Goal: Check status: Check status

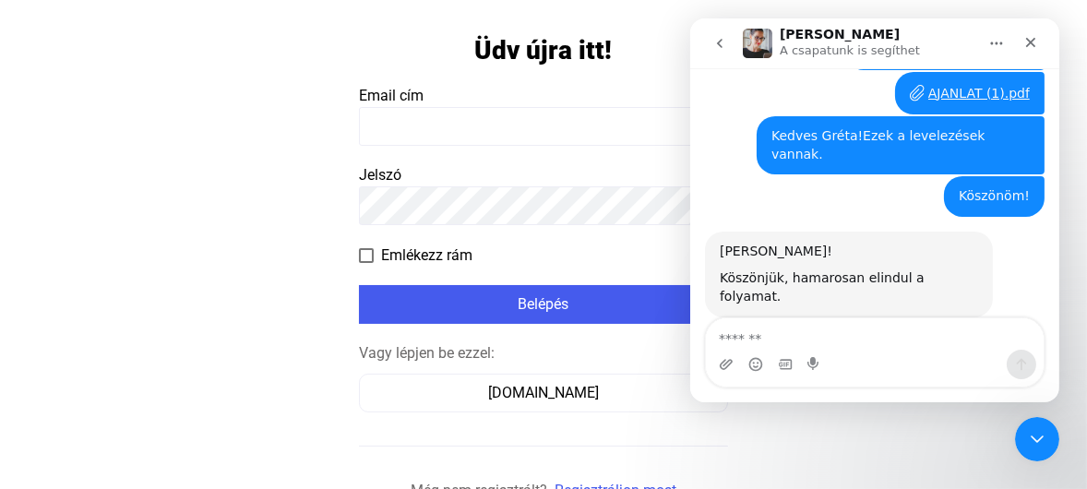
scroll to position [148, 0]
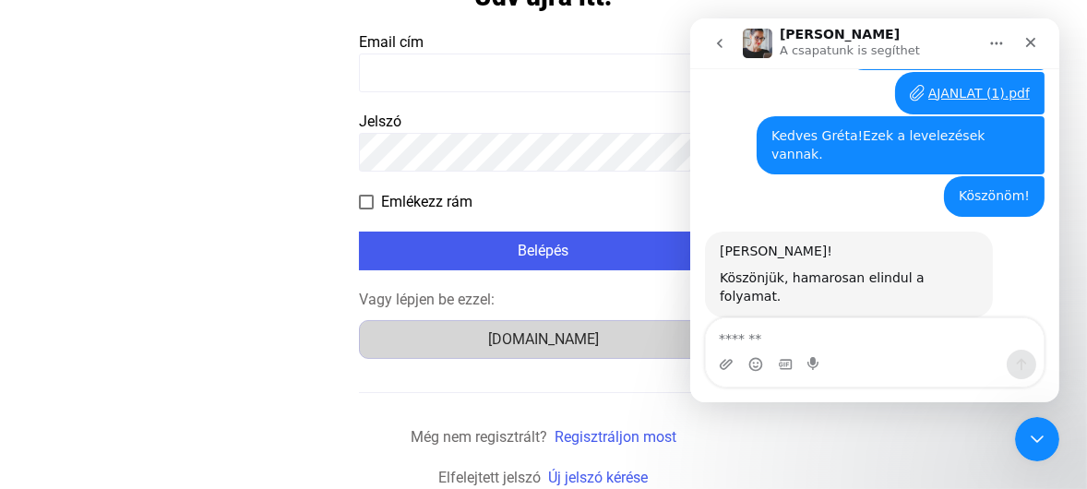
click at [529, 334] on div "Számlázz.hu" at bounding box center [543, 339] width 356 height 22
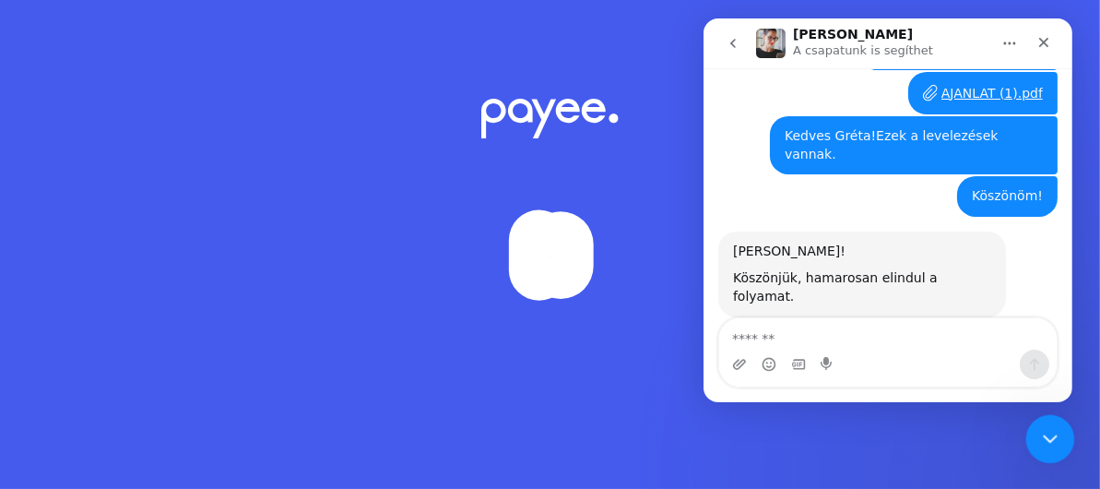
click at [1061, 446] on div "Intercom üzenőfelület bezárása" at bounding box center [1048, 436] width 44 height 44
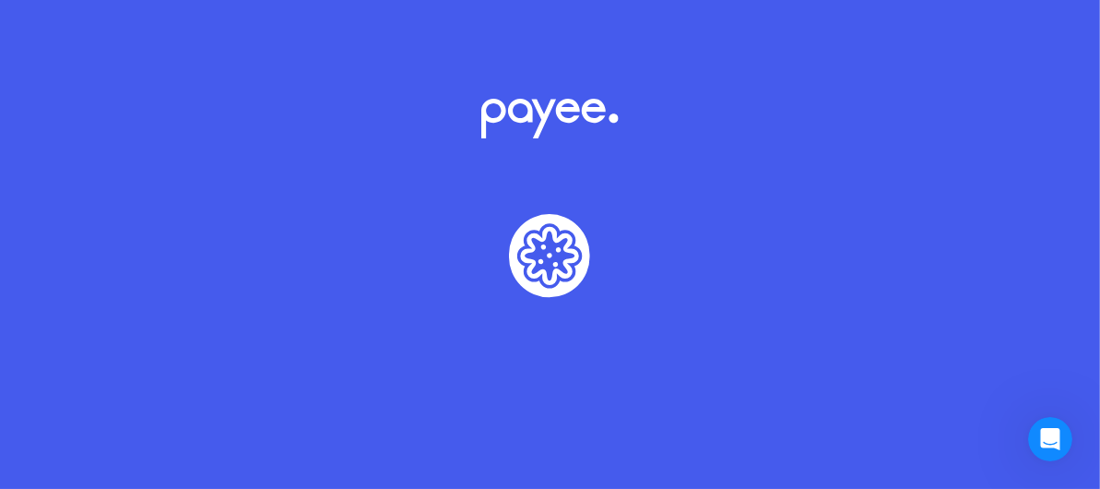
scroll to position [3413, 0]
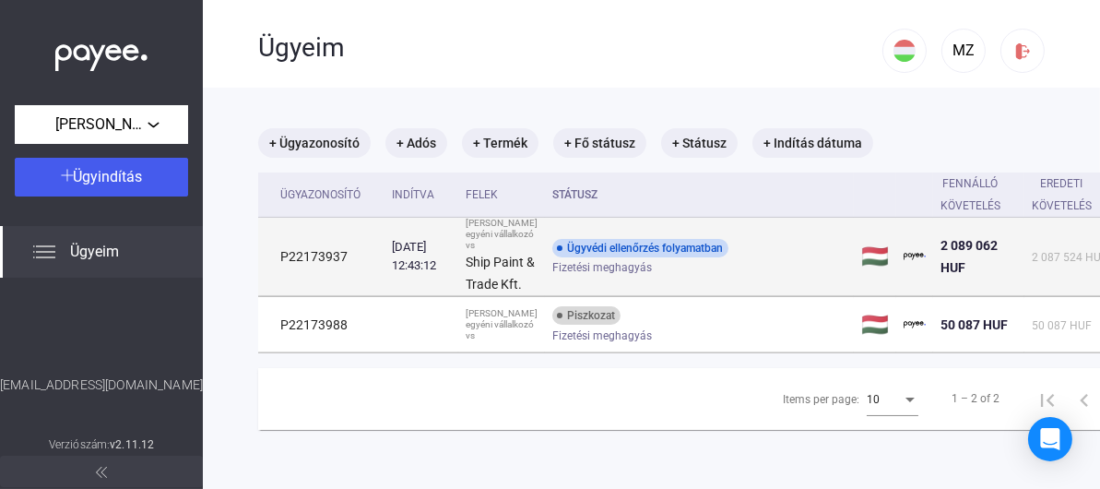
click at [601, 279] on span "Fizetési meghagyás" at bounding box center [602, 267] width 100 height 22
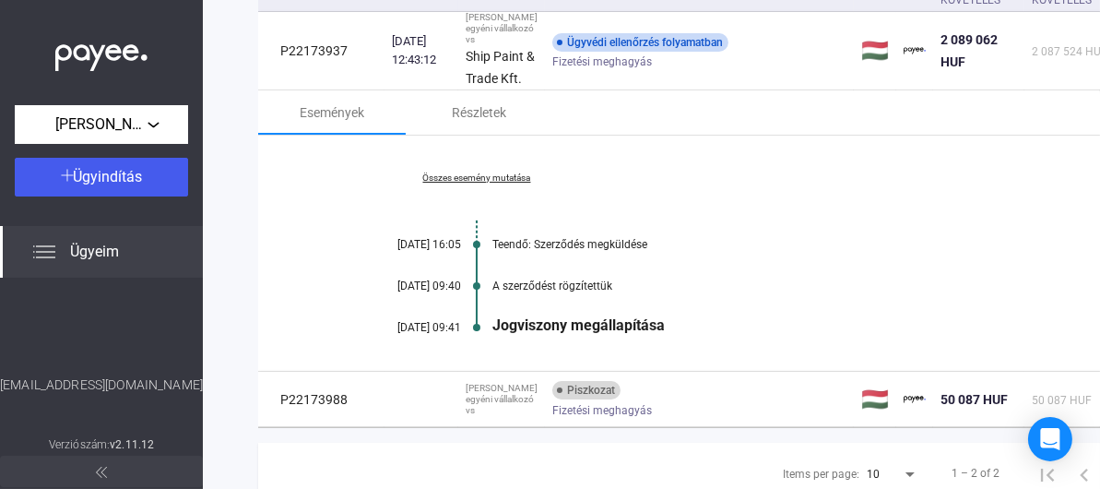
scroll to position [277, 0]
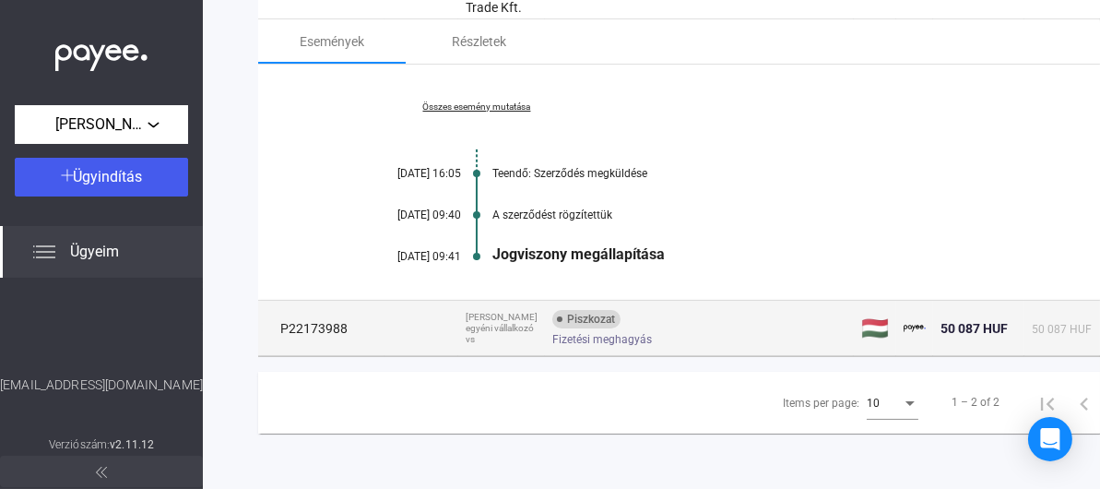
click at [574, 350] on span "Fizetési meghagyás" at bounding box center [602, 339] width 100 height 22
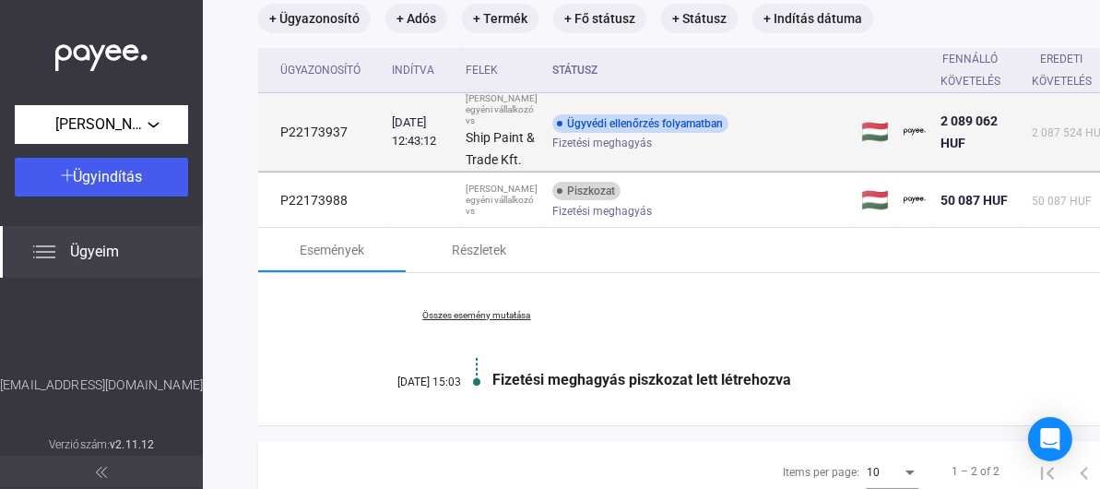
scroll to position [0, 0]
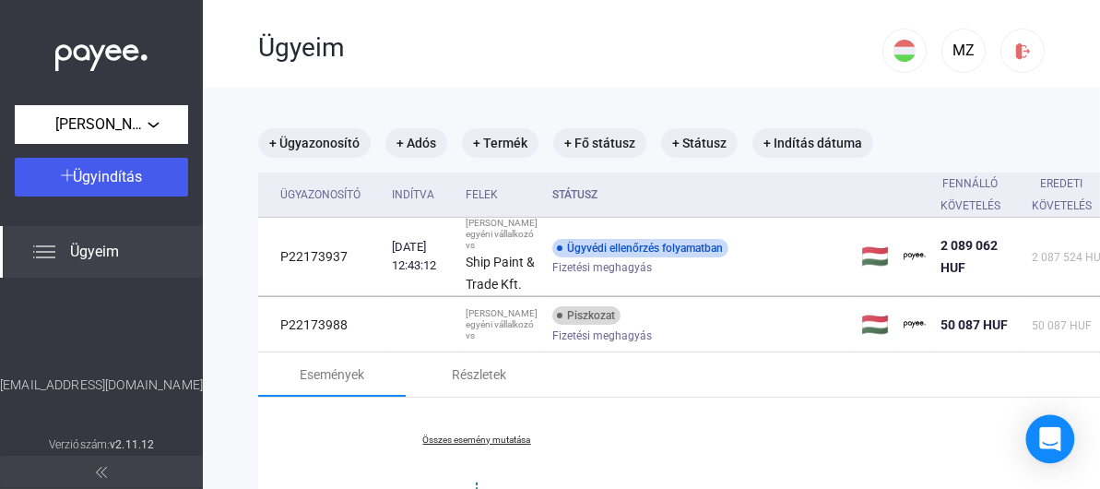
click at [1053, 434] on icon "Open Intercom Messenger" at bounding box center [1049, 439] width 21 height 24
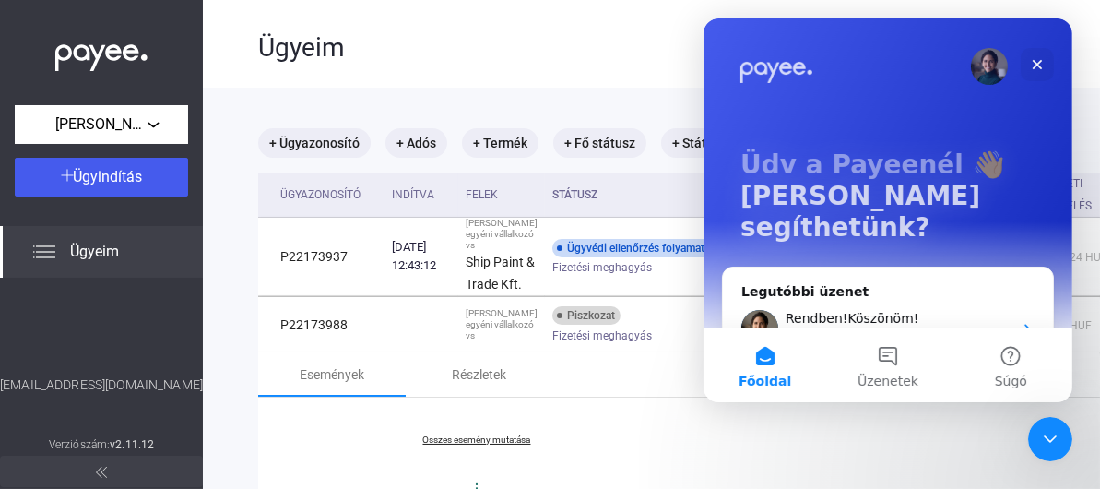
scroll to position [92, 0]
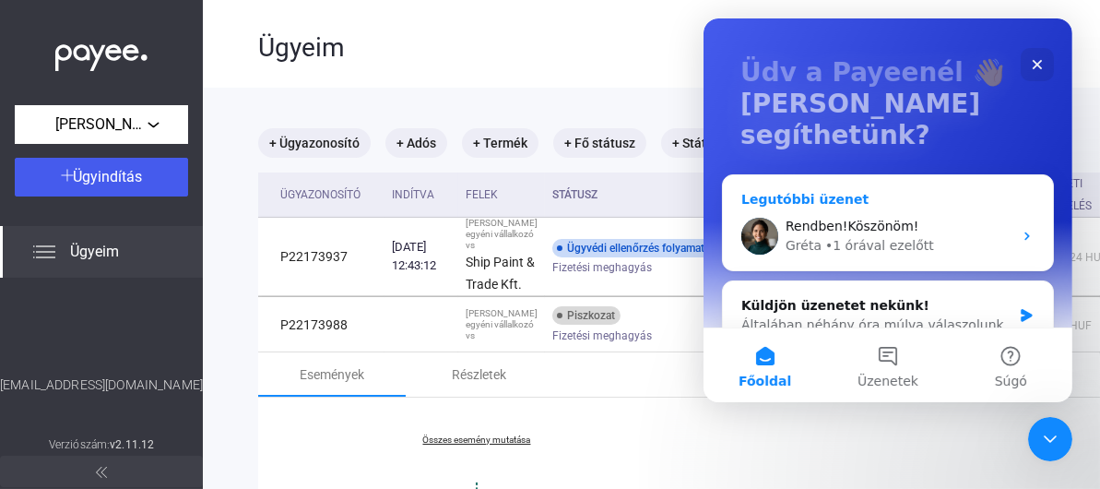
click at [881, 219] on span "Rendben!Köszönöm!" at bounding box center [851, 226] width 133 height 15
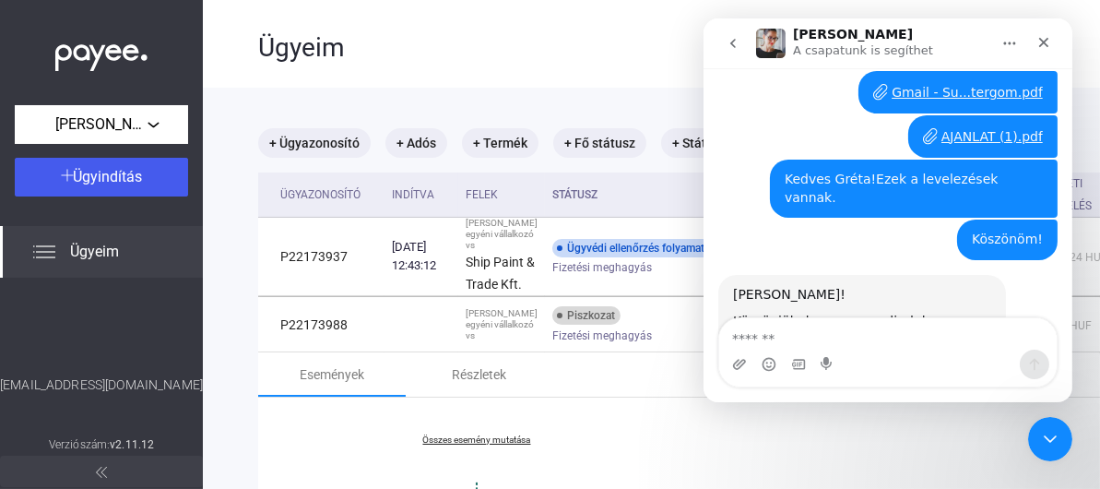
scroll to position [3413, 0]
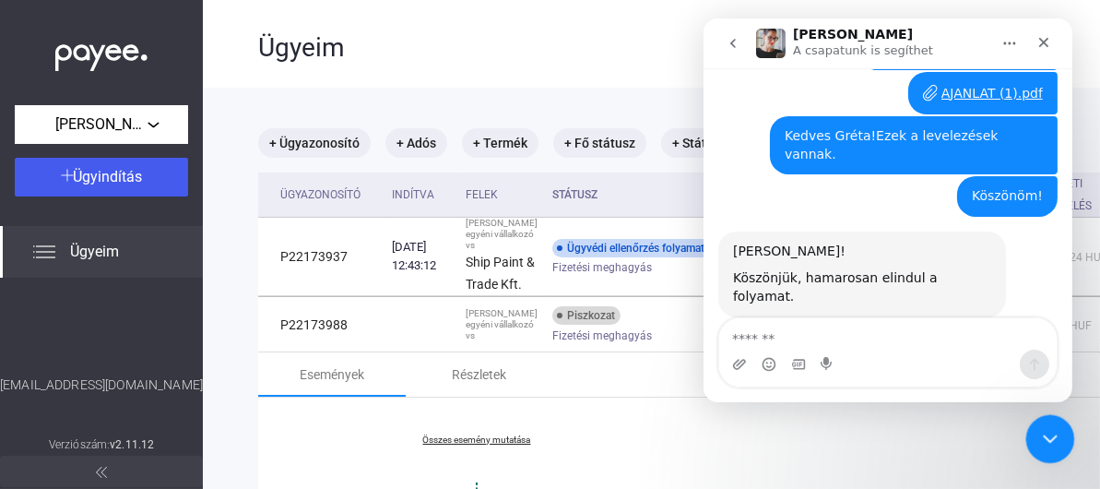
click at [1048, 443] on icon "Intercom üzenőfelület bezárása" at bounding box center [1048, 436] width 22 height 22
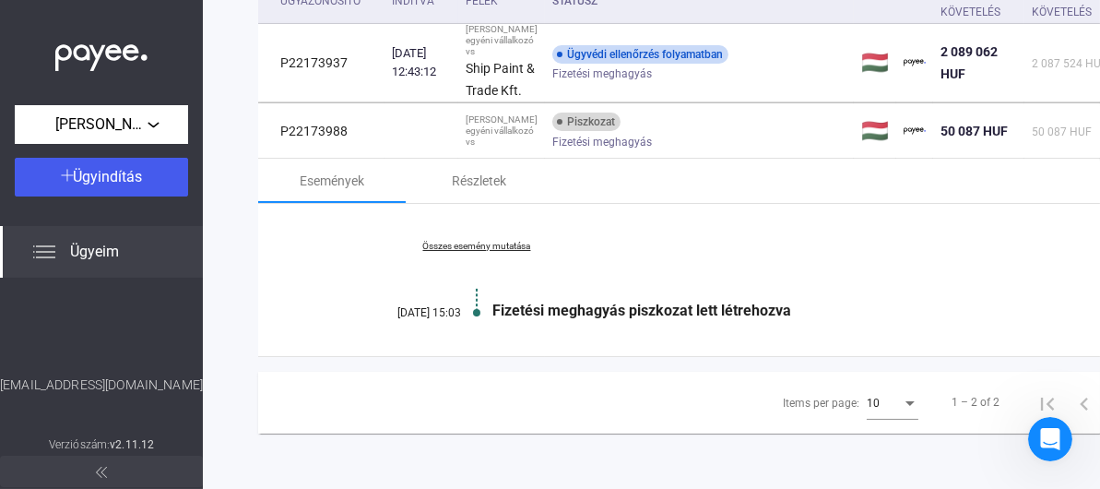
scroll to position [273, 0]
click at [490, 241] on div "Összes esemény mutatása [DATE] 15:03 Fizetési meghagyás piszkozat lett létrehoz…" at bounding box center [721, 280] width 926 height 152
click at [491, 241] on link "Összes esemény mutatása" at bounding box center [476, 246] width 253 height 11
click at [493, 241] on link "Kevesebb esemény mutatása" at bounding box center [476, 246] width 253 height 11
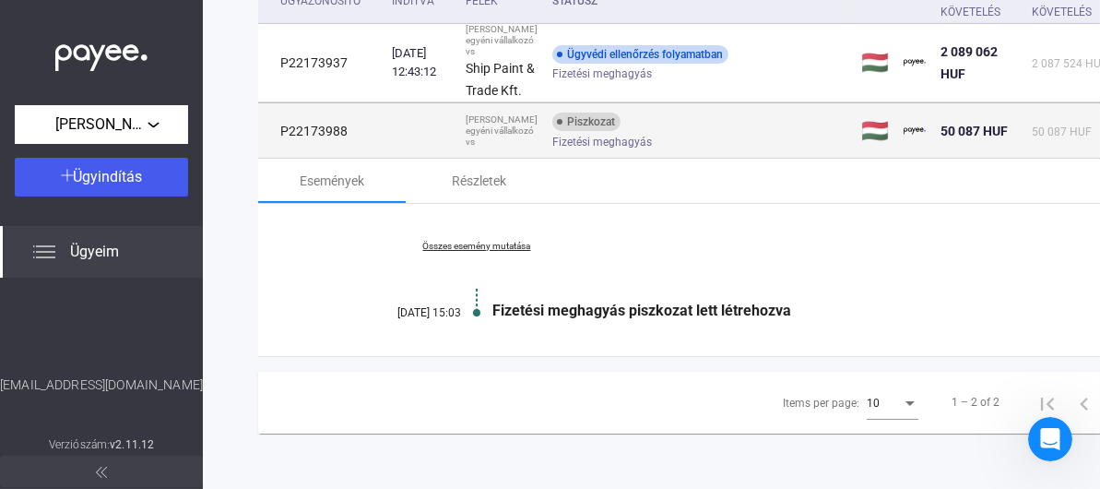
click at [552, 131] on span "Fizetési meghagyás" at bounding box center [602, 142] width 100 height 22
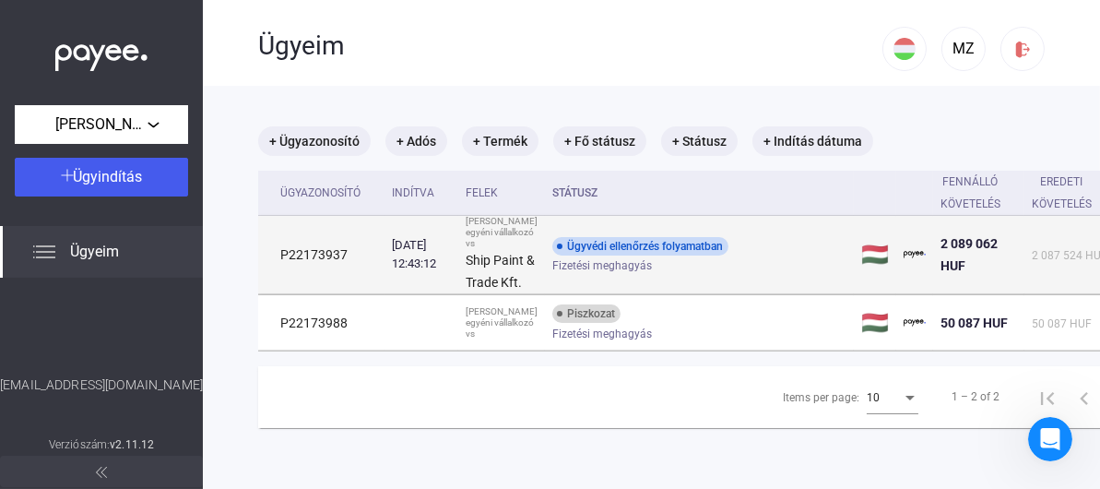
scroll to position [0, 0]
